Goal: Task Accomplishment & Management: Manage account settings

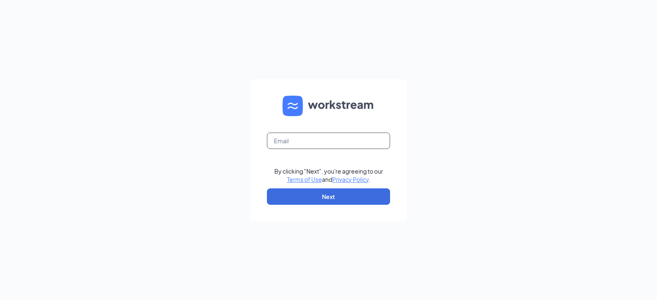
click at [317, 138] on input "text" at bounding box center [328, 141] width 123 height 16
type input "[PERSON_NAME][EMAIL_ADDRESS][PERSON_NAME][DOMAIN_NAME]"
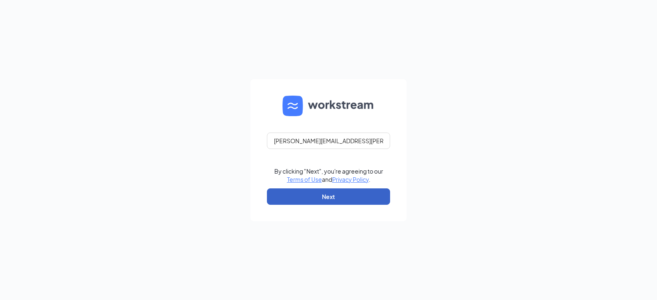
click at [320, 196] on button "Next" at bounding box center [328, 196] width 123 height 16
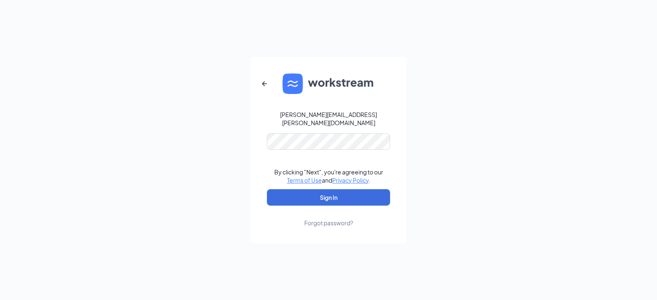
click at [447, 175] on div "[PERSON_NAME][EMAIL_ADDRESS][PERSON_NAME][DOMAIN_NAME] By clicking "Next", you'…" at bounding box center [328, 150] width 657 height 300
click at [339, 197] on button "Sign In" at bounding box center [328, 197] width 123 height 16
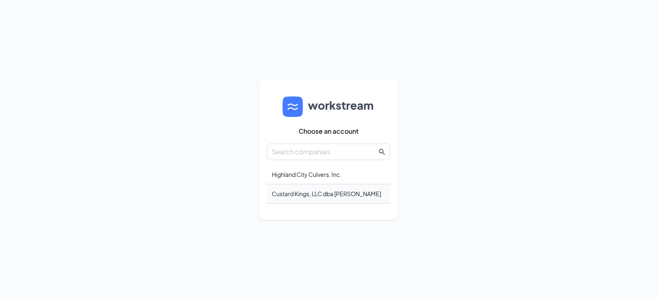
click at [305, 195] on div "Custard Kings, LLC dba [PERSON_NAME]" at bounding box center [328, 193] width 123 height 19
